Goal: Task Accomplishment & Management: Use online tool/utility

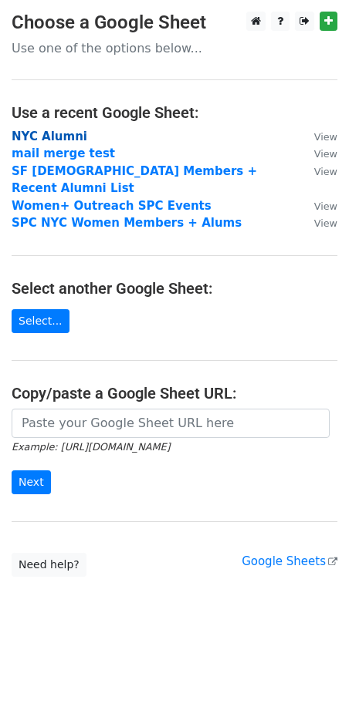
click at [47, 134] on strong "NYC Alumni" at bounding box center [50, 137] width 76 height 14
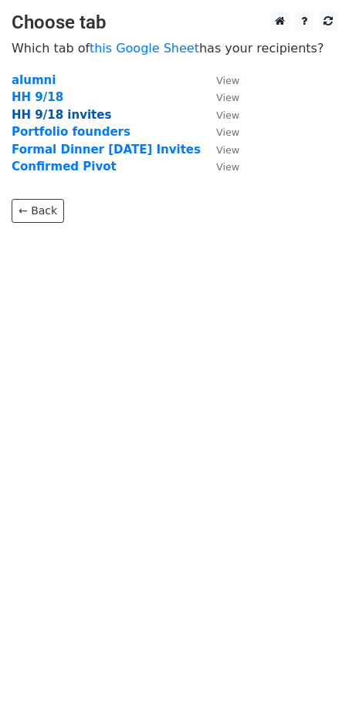
click at [65, 109] on strong "HH 9/18 invites" at bounding box center [61, 115] width 99 height 14
